Goal: Task Accomplishment & Management: Manage account settings

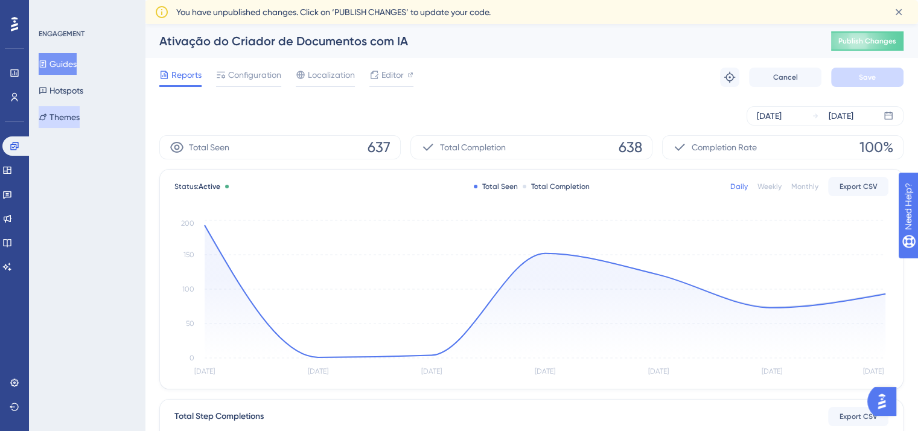
click at [58, 120] on button "Themes" at bounding box center [59, 117] width 41 height 22
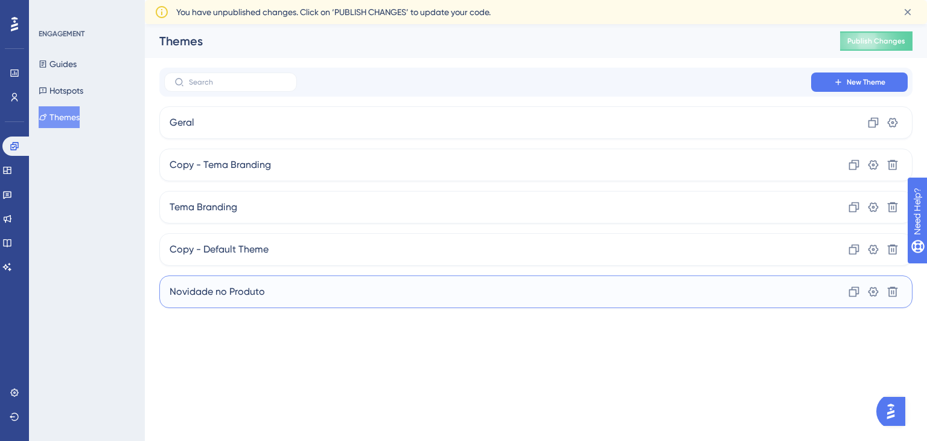
click at [287, 298] on div "Novidade no Produto Clone Settings Delete" at bounding box center [535, 291] width 753 height 33
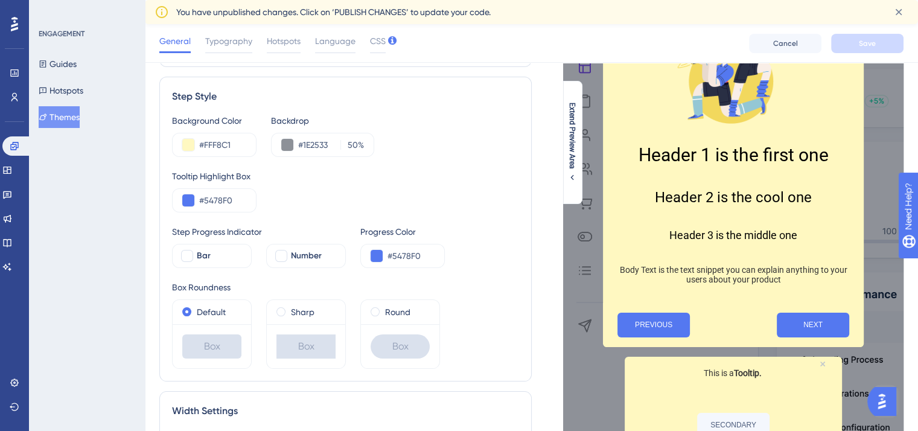
scroll to position [127, 0]
